Goal: Information Seeking & Learning: Understand process/instructions

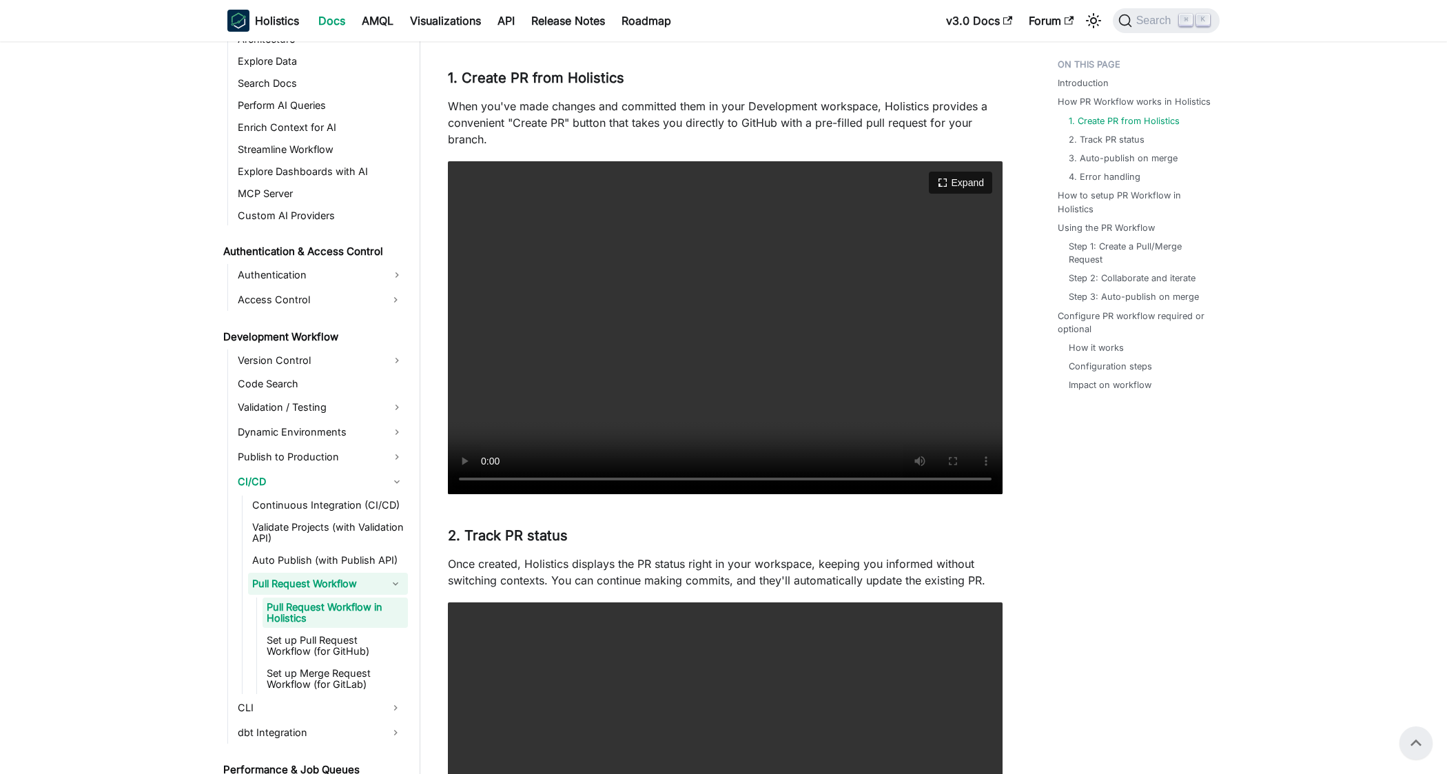
scroll to position [762, 0]
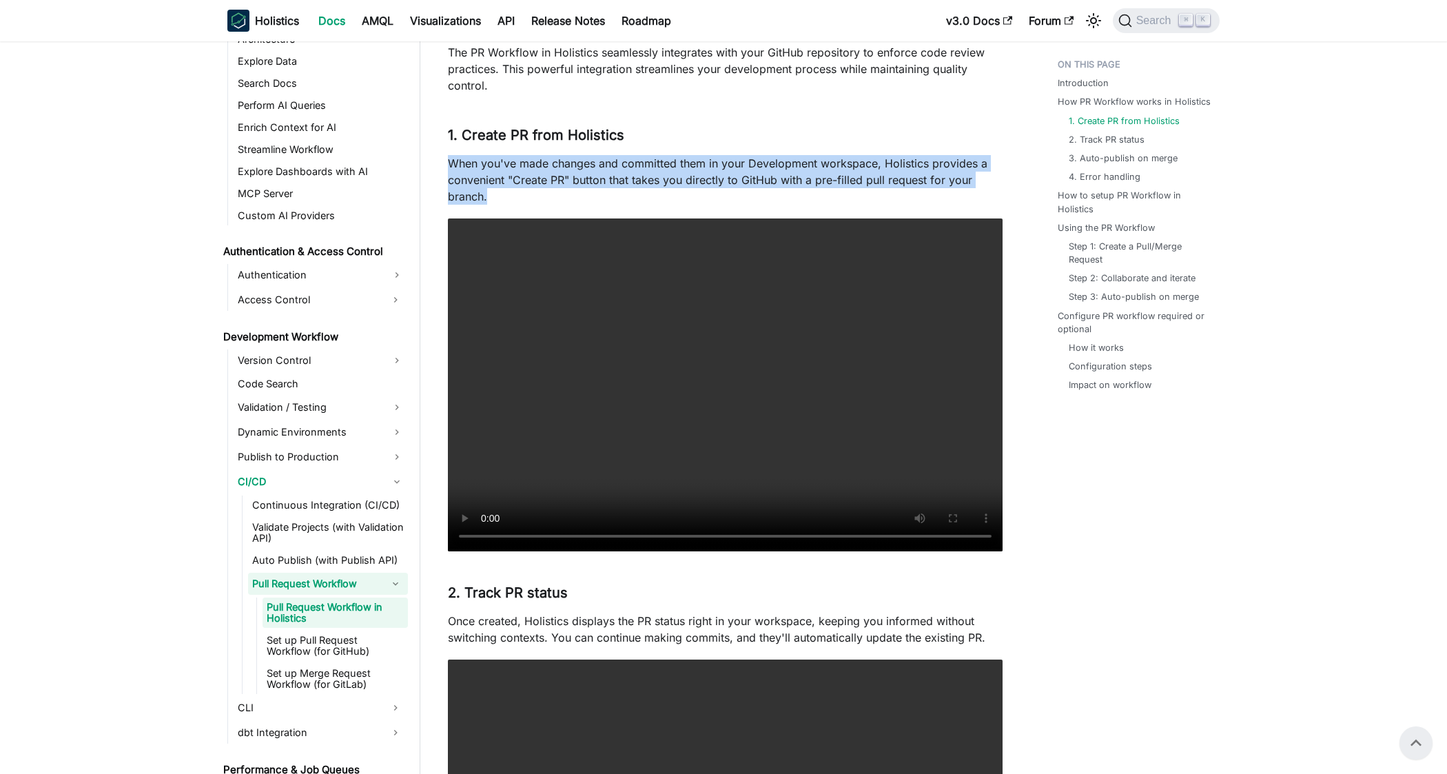
drag, startPoint x: 449, startPoint y: 163, endPoint x: 622, endPoint y: 193, distance: 176.2
click at [622, 193] on p "When you've made changes and committed them in your Development workspace, Holi…" at bounding box center [725, 180] width 555 height 50
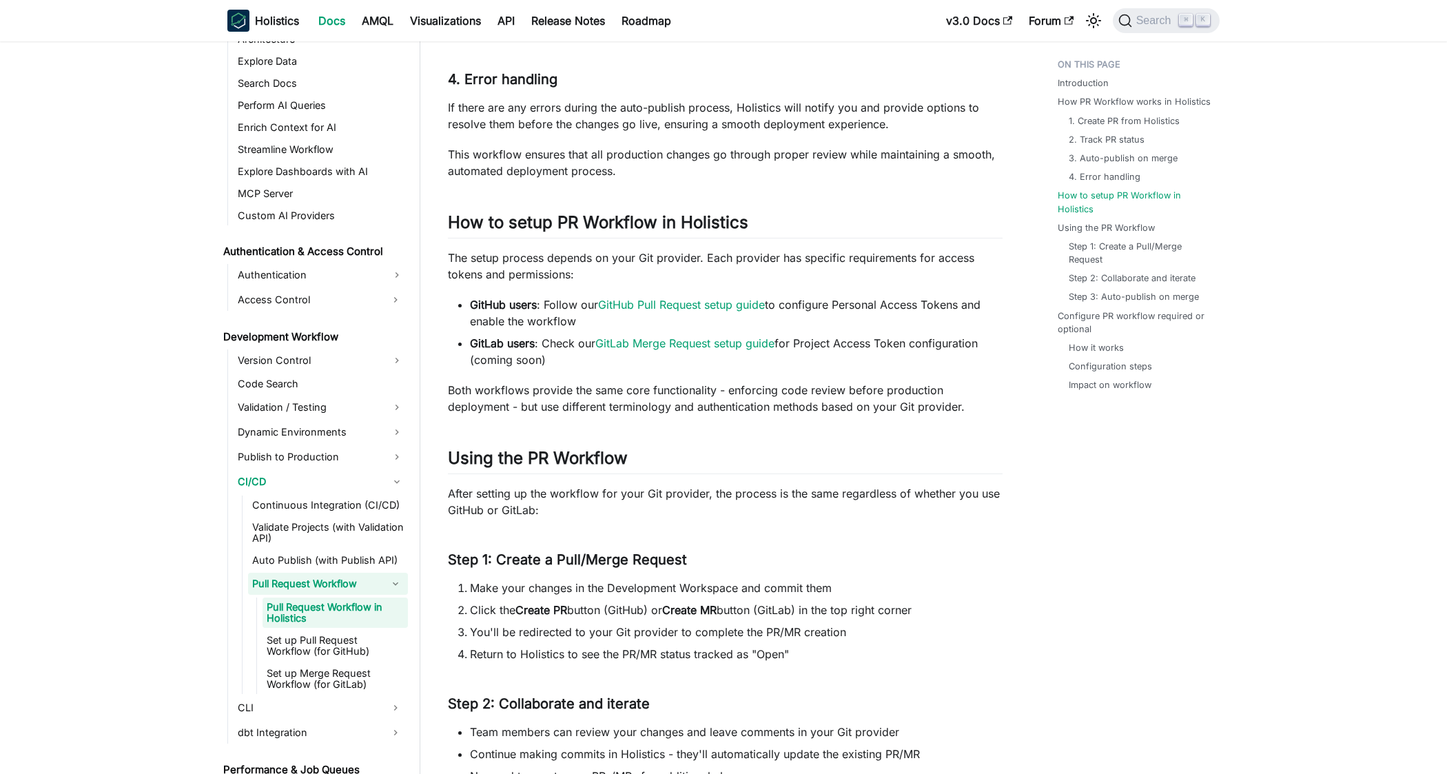
scroll to position [2312, 0]
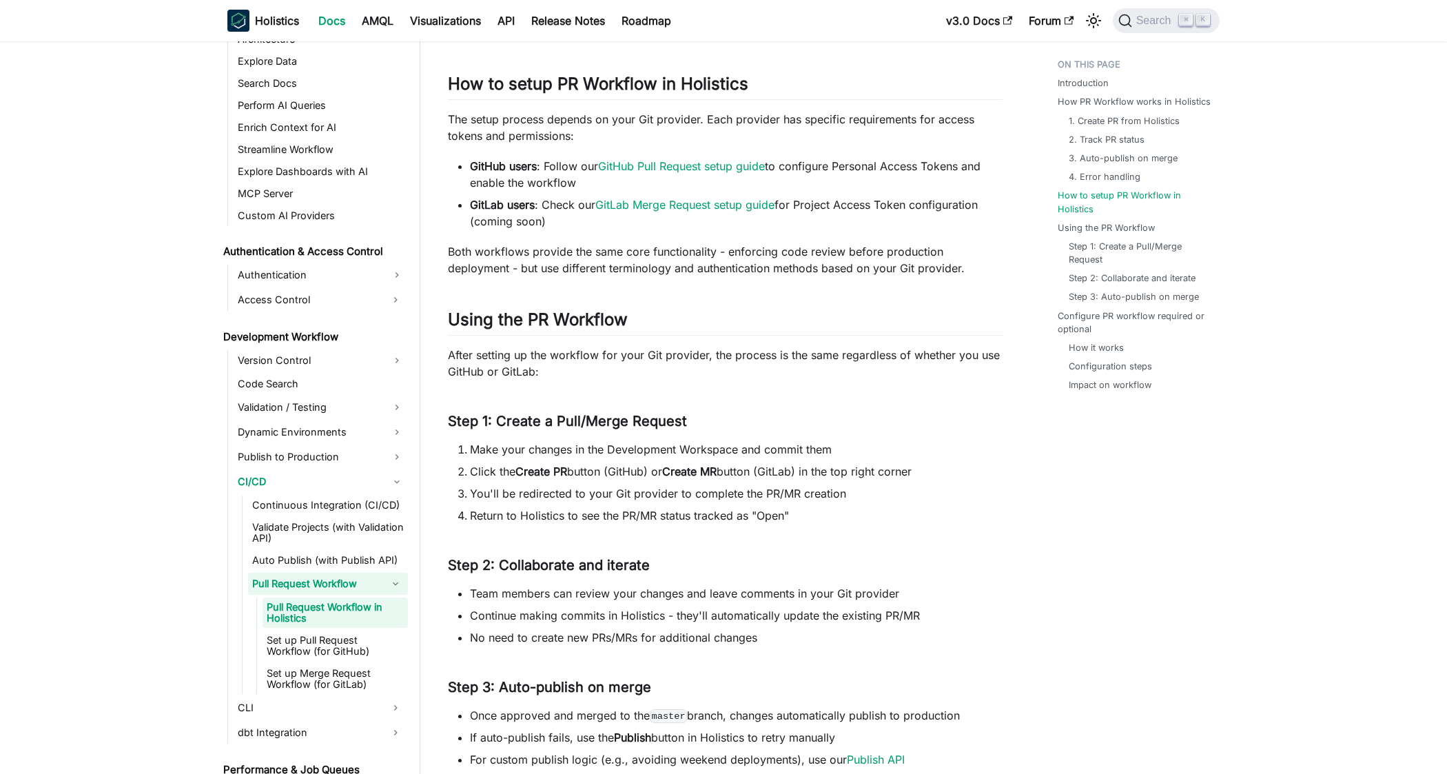
drag, startPoint x: 449, startPoint y: 119, endPoint x: 580, endPoint y: 178, distance: 144.6
click at [580, 178] on li "GitHub users : Follow our GitHub Pull Request setup guide to configure Personal…" at bounding box center [736, 174] width 533 height 33
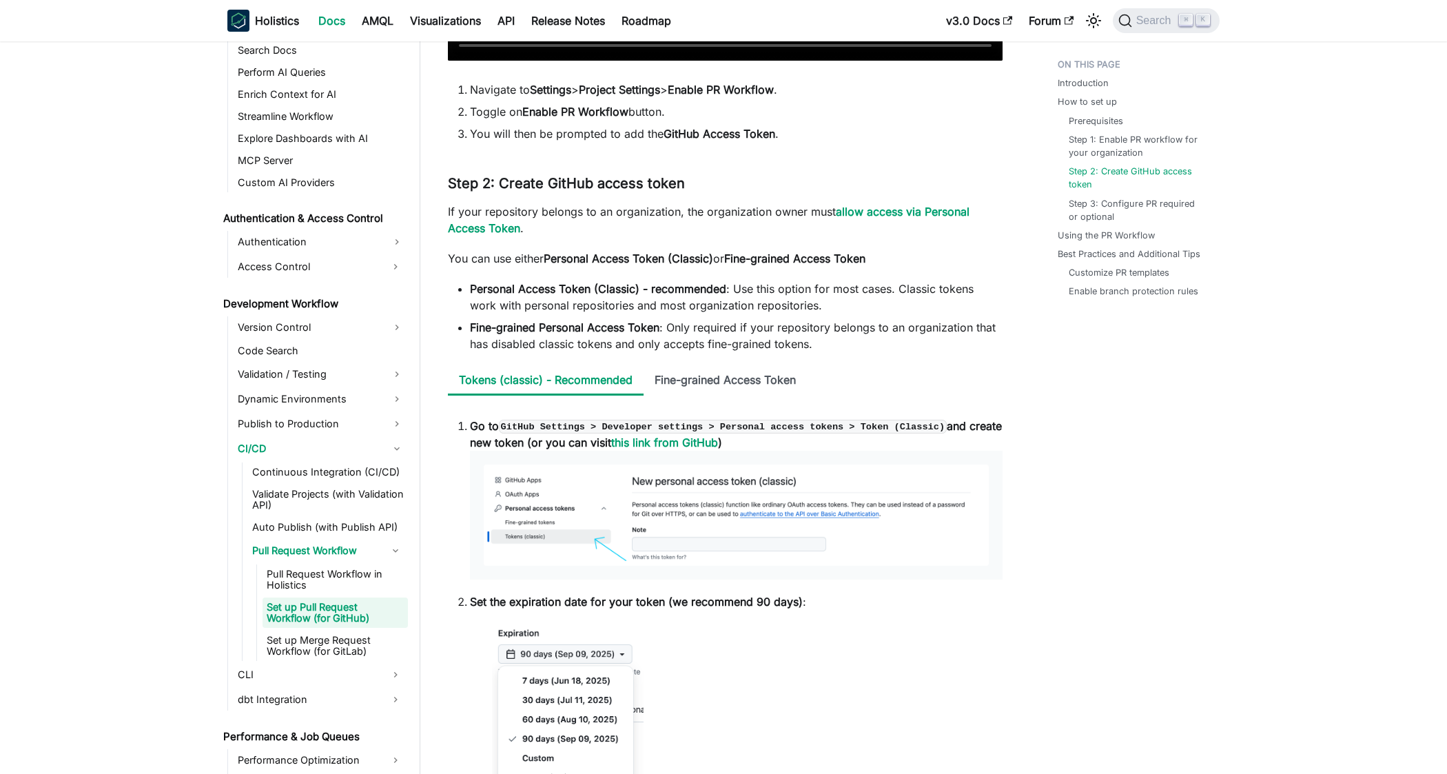
scroll to position [967, 0]
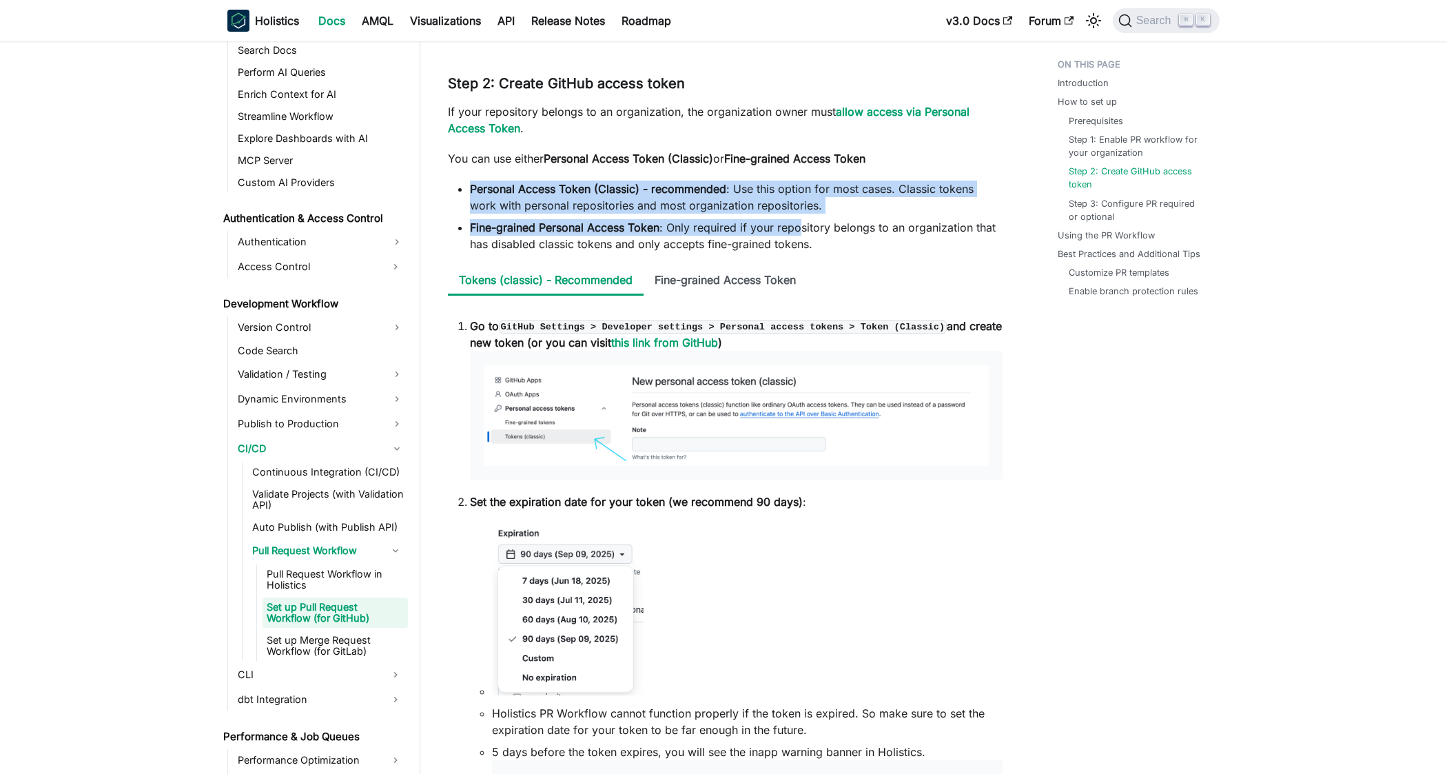
drag, startPoint x: 467, startPoint y: 186, endPoint x: 801, endPoint y: 235, distance: 337.1
click at [801, 235] on ul "Personal Access Token (Classic) - recommended : Use this option for most cases.…" at bounding box center [725, 217] width 555 height 72
click at [801, 235] on li "Fine-grained Personal Access Token : Only required if your repository belongs t…" at bounding box center [736, 235] width 533 height 33
drag, startPoint x: 465, startPoint y: 189, endPoint x: 819, endPoint y: 244, distance: 357.8
click at [819, 244] on ul "Personal Access Token (Classic) - recommended : Use this option for most cases.…" at bounding box center [725, 217] width 555 height 72
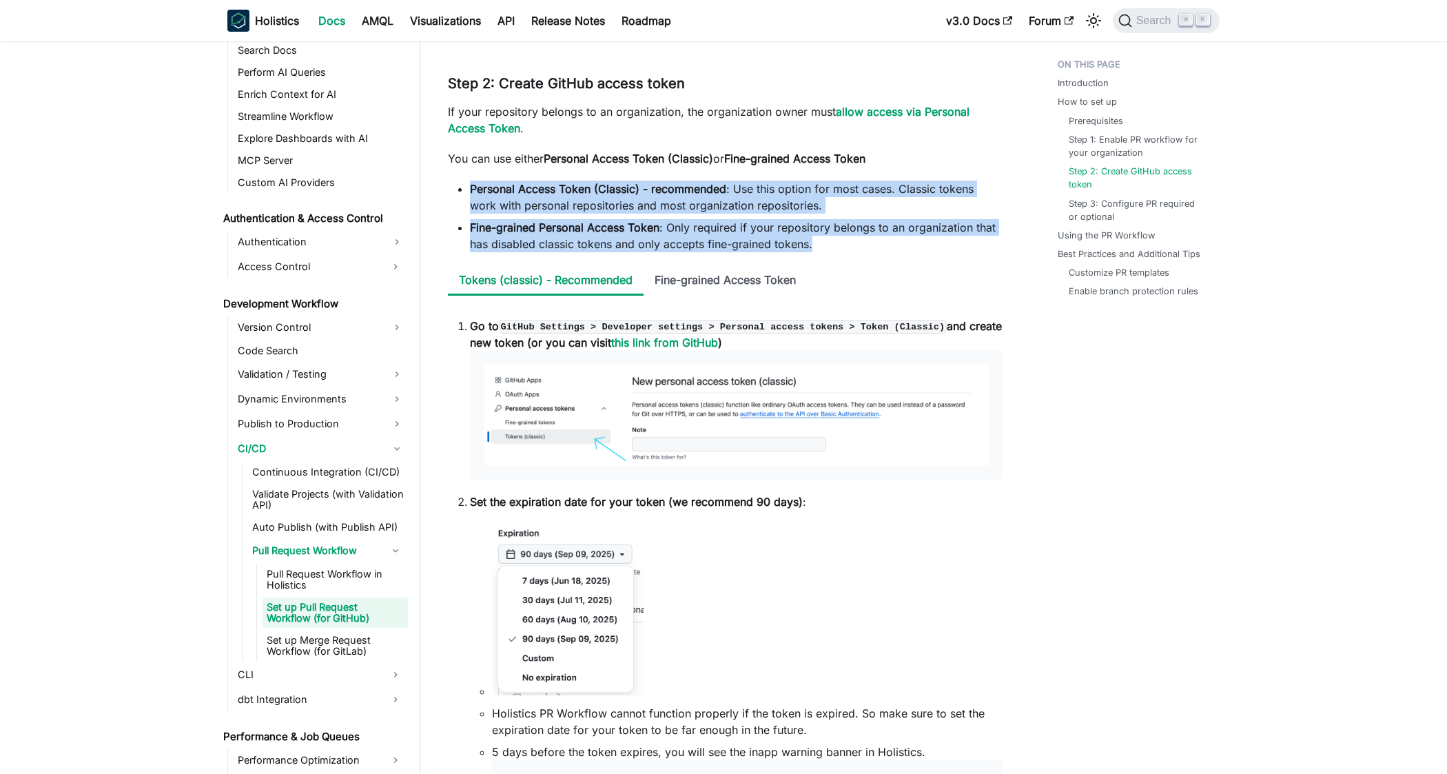
click at [819, 244] on li "Fine-grained Personal Access Token : Only required if your repository belongs t…" at bounding box center [736, 235] width 533 height 33
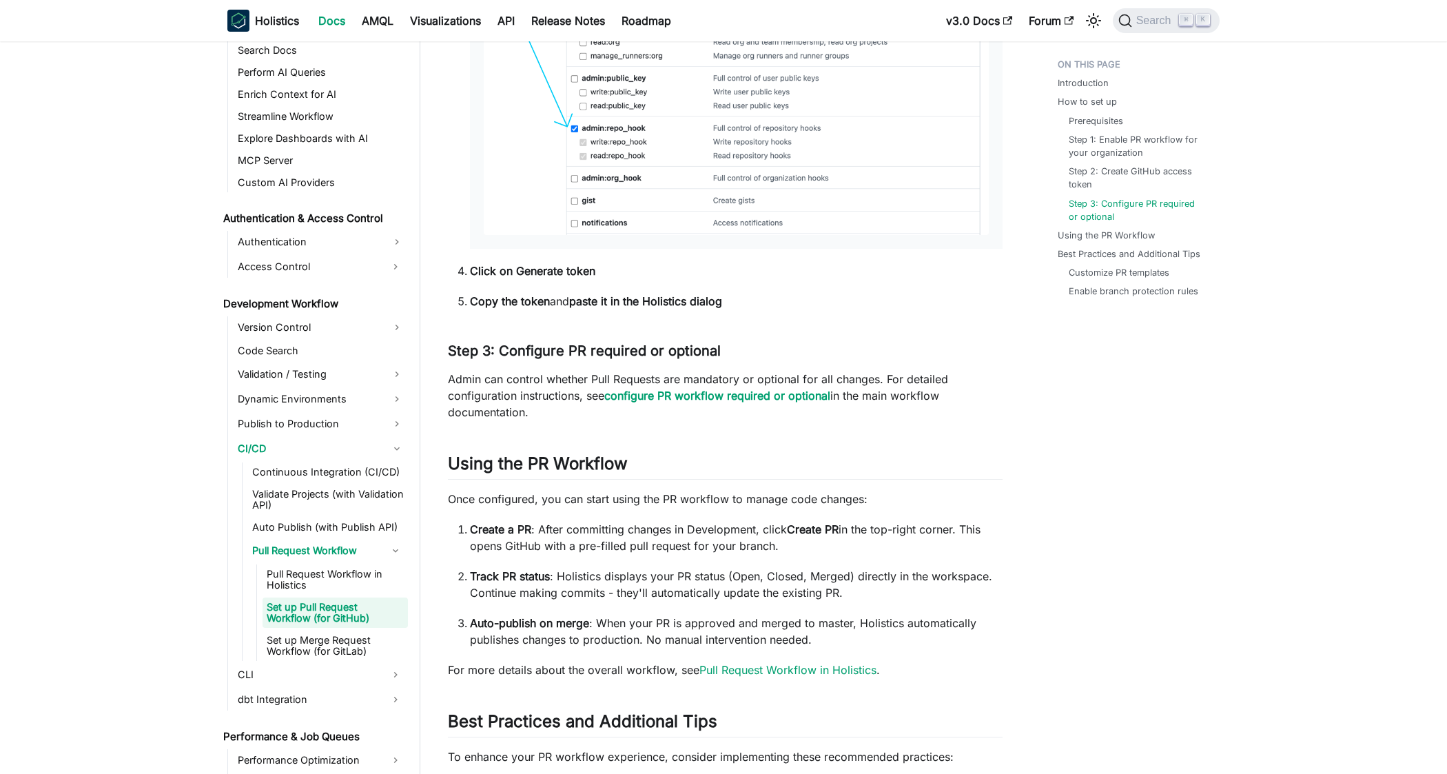
scroll to position [2147, 0]
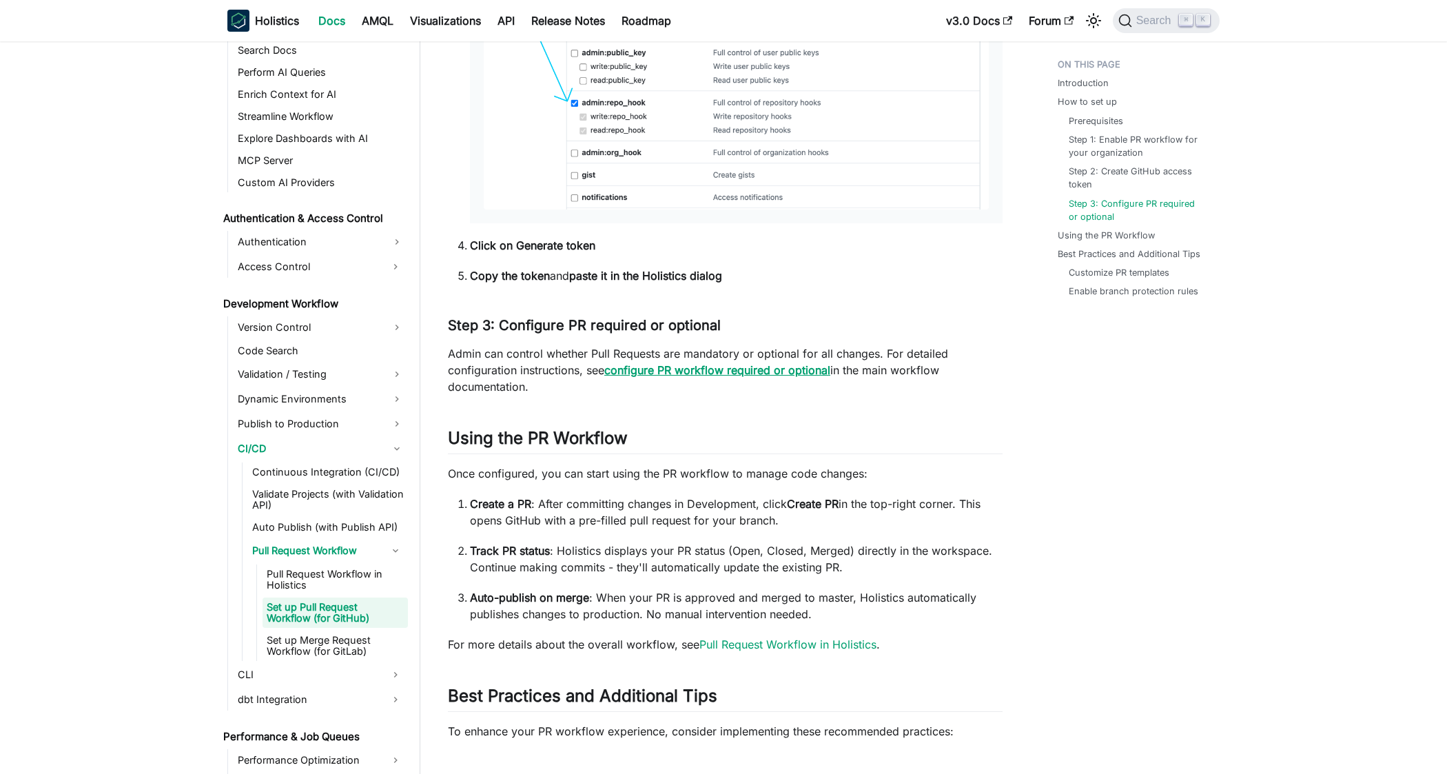
click at [739, 373] on strong "configure PR workflow required or optional" at bounding box center [717, 370] width 226 height 14
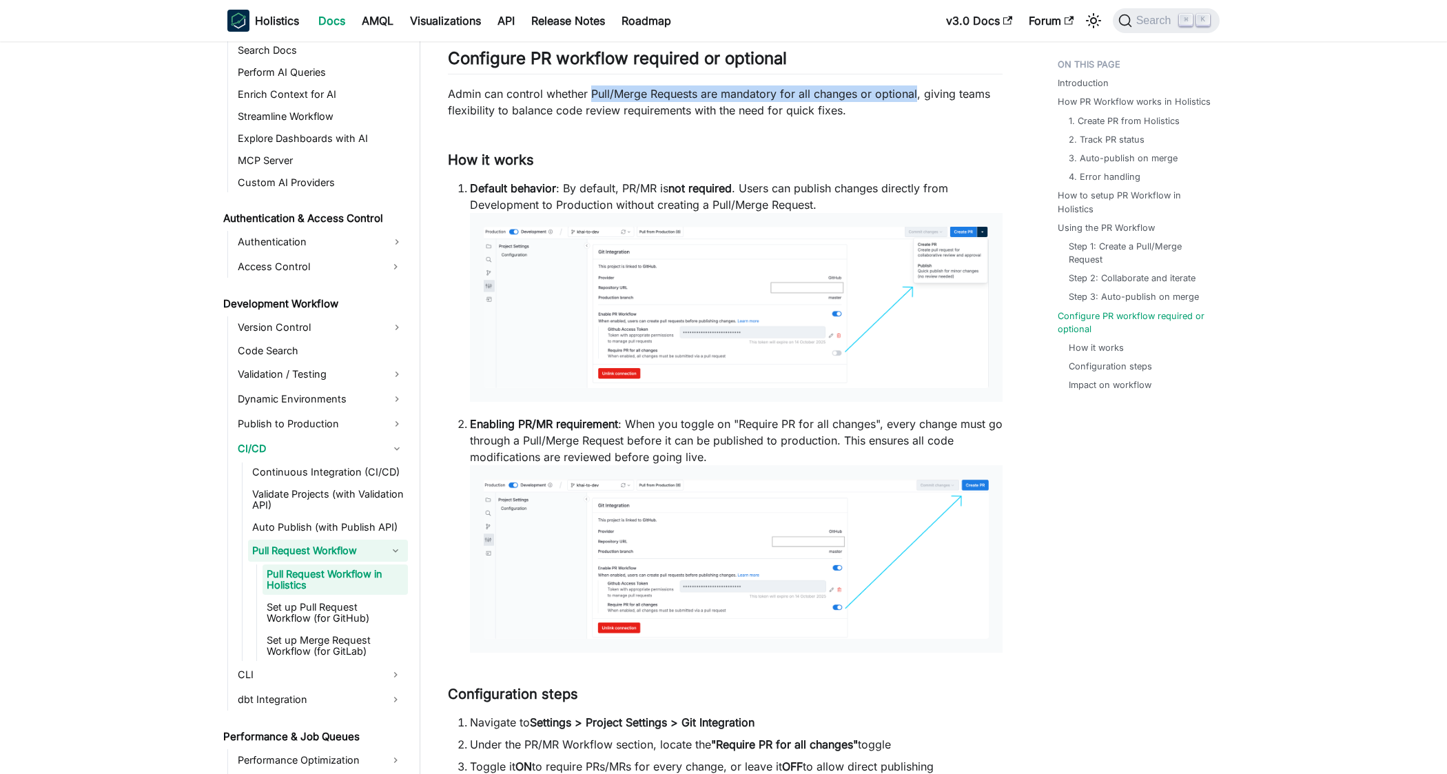
drag, startPoint x: 591, startPoint y: 93, endPoint x: 915, endPoint y: 96, distance: 324.6
click at [915, 96] on p "Admin can control whether Pull/Merge Requests are mandatory for all changes or …" at bounding box center [725, 101] width 555 height 33
drag, startPoint x: 446, startPoint y: 98, endPoint x: 841, endPoint y: 112, distance: 395.2
drag, startPoint x: 621, startPoint y: 187, endPoint x: 732, endPoint y: 191, distance: 111.0
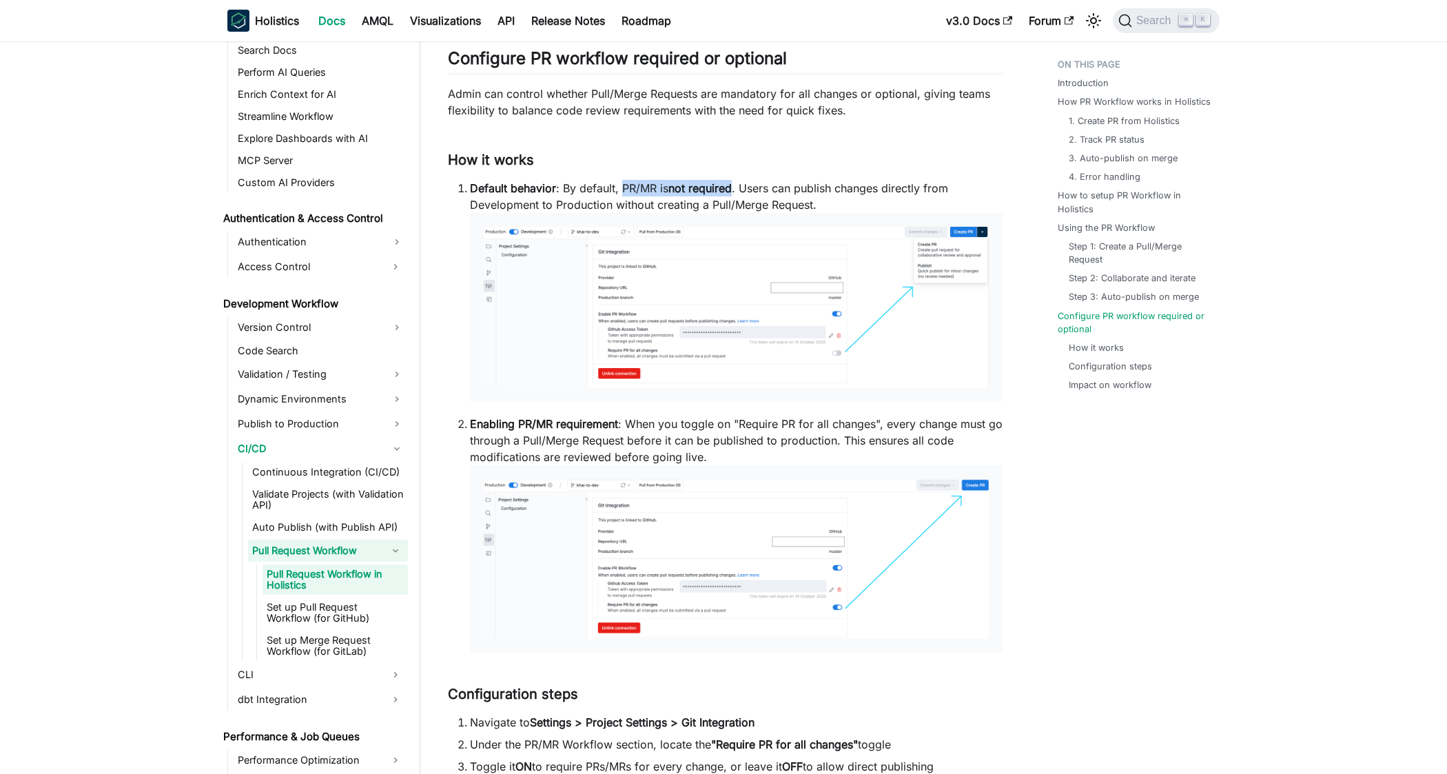
click at [732, 191] on p "Default behavior : By default, PR/MR is not required . Users can publish change…" at bounding box center [736, 291] width 533 height 222
